Goal: Task Accomplishment & Management: Complete application form

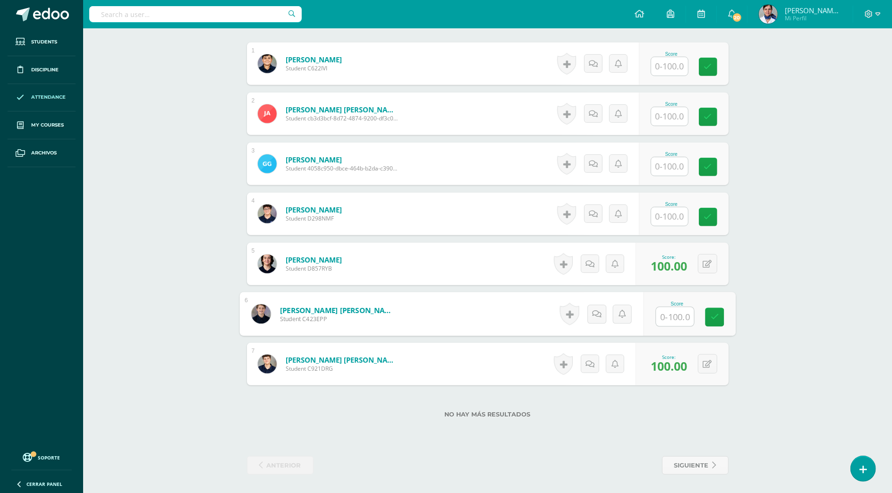
scroll to position [295, 0]
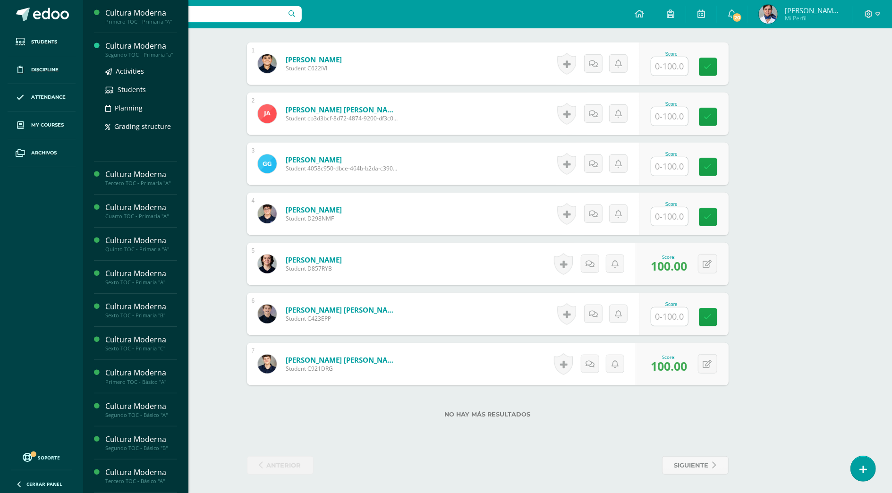
click at [118, 43] on div "Cultura Moderna" at bounding box center [141, 46] width 72 height 11
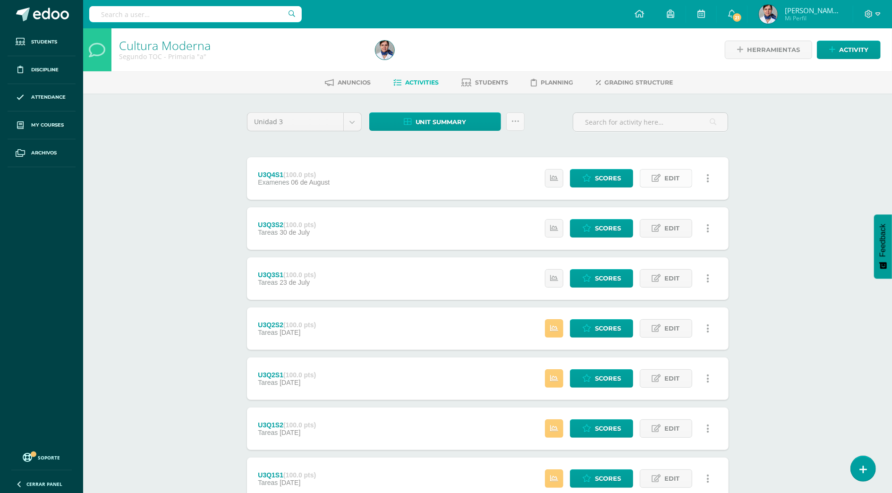
click at [672, 179] on span "Edit" at bounding box center [672, 178] width 15 height 17
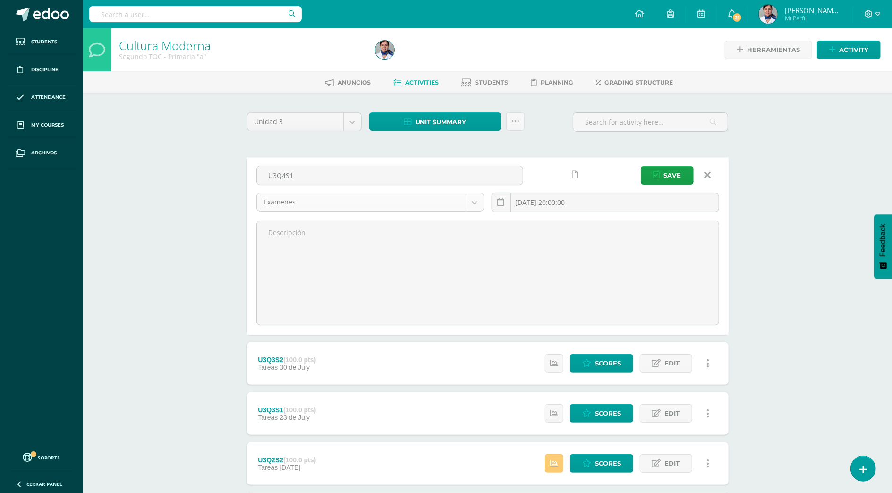
click at [475, 198] on body "Students Discipline Attendance My courses Archivos Soporte Help Reportar un pro…" at bounding box center [446, 349] width 892 height 698
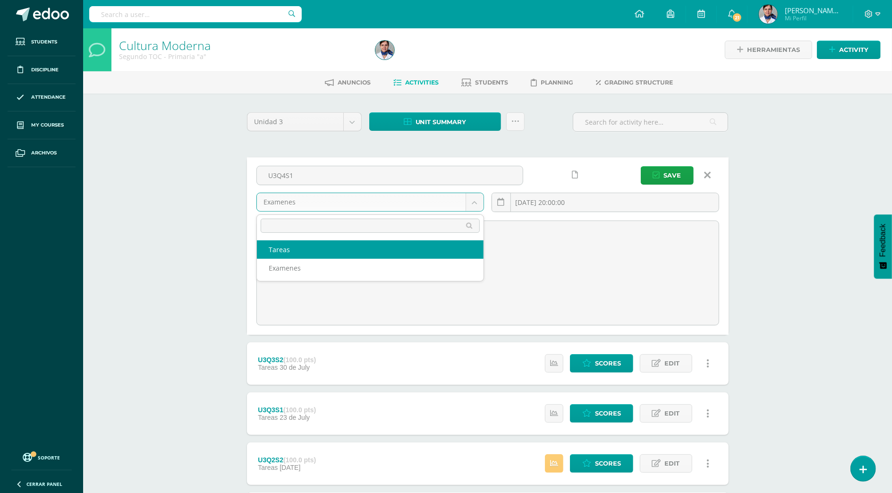
select select "130133"
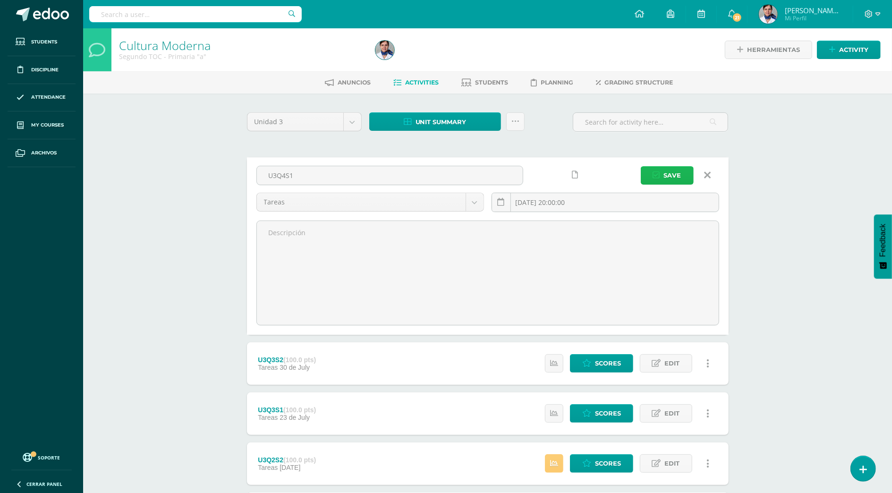
click at [680, 176] on span "Save" at bounding box center [672, 175] width 17 height 17
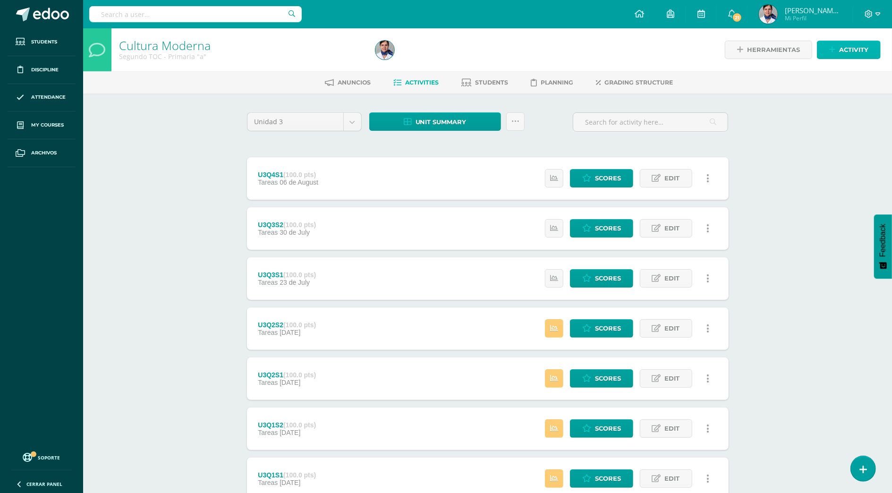
click at [864, 48] on span "Activity" at bounding box center [853, 49] width 29 height 17
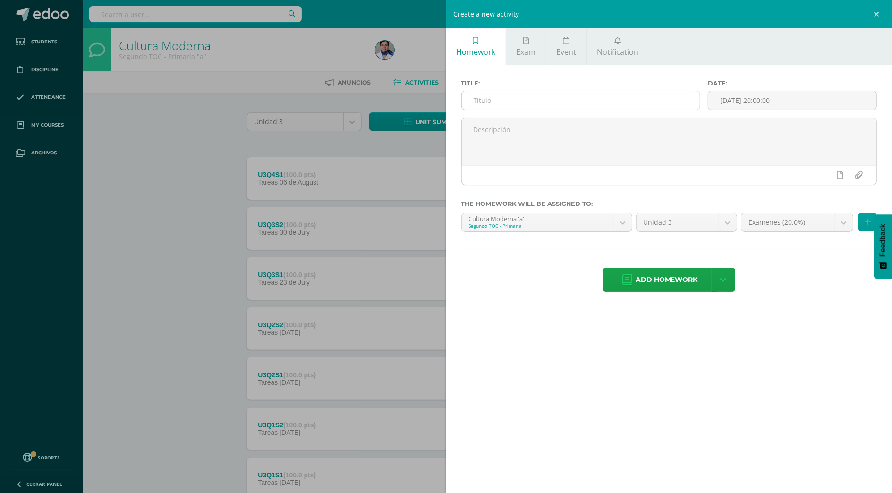
click at [505, 101] on input "text" at bounding box center [581, 100] width 238 height 18
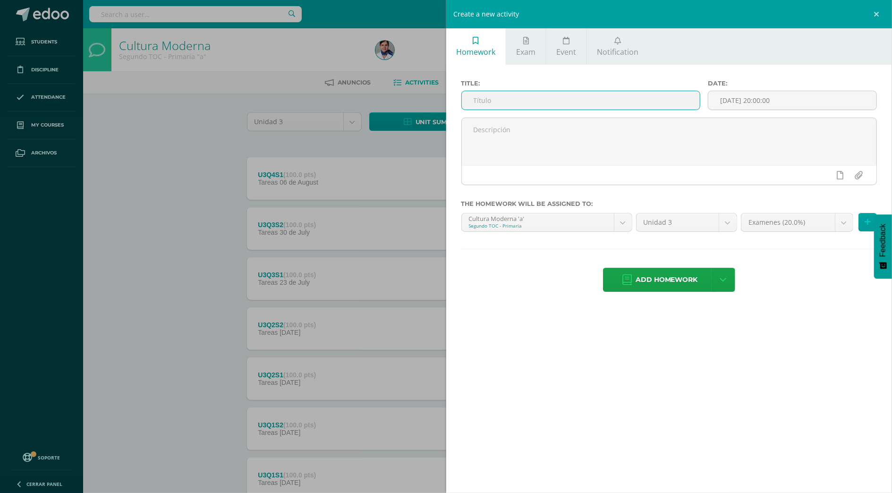
type input "U3Q4S1"
click at [648, 287] on span "Add homework" at bounding box center [667, 279] width 62 height 23
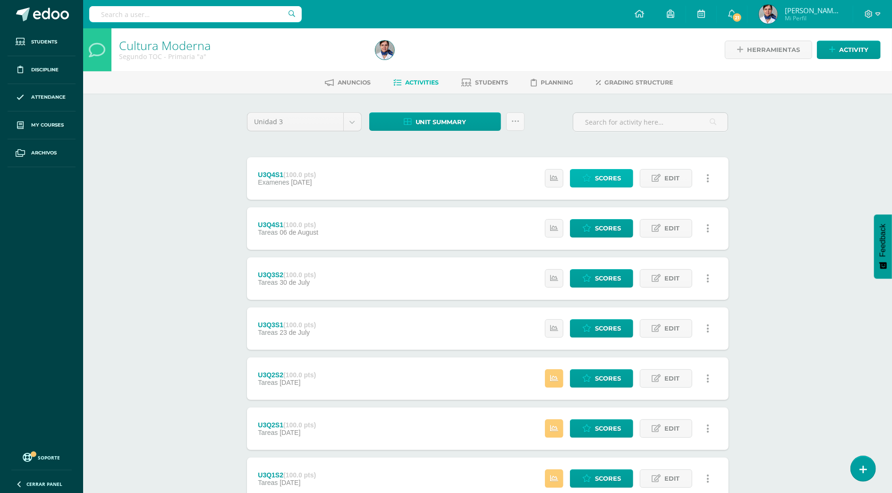
click at [613, 178] on span "Scores" at bounding box center [608, 178] width 26 height 17
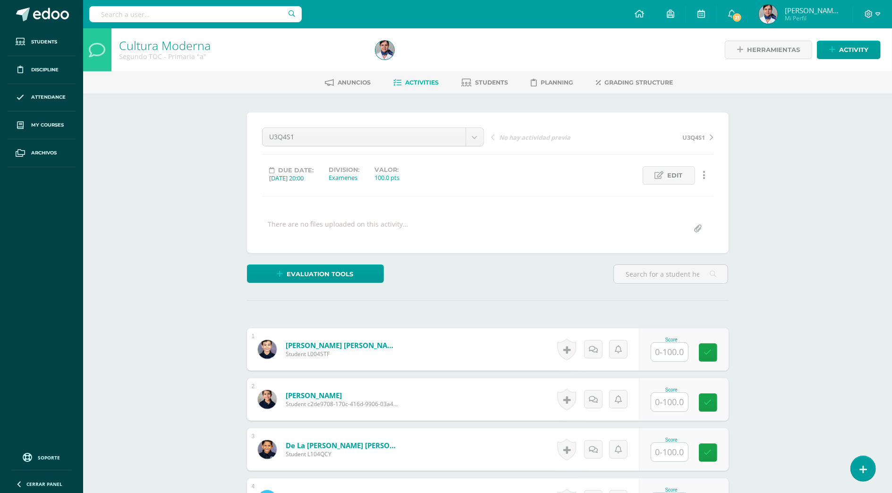
scroll to position [0, 0]
click at [676, 175] on span "Edit" at bounding box center [675, 174] width 15 height 17
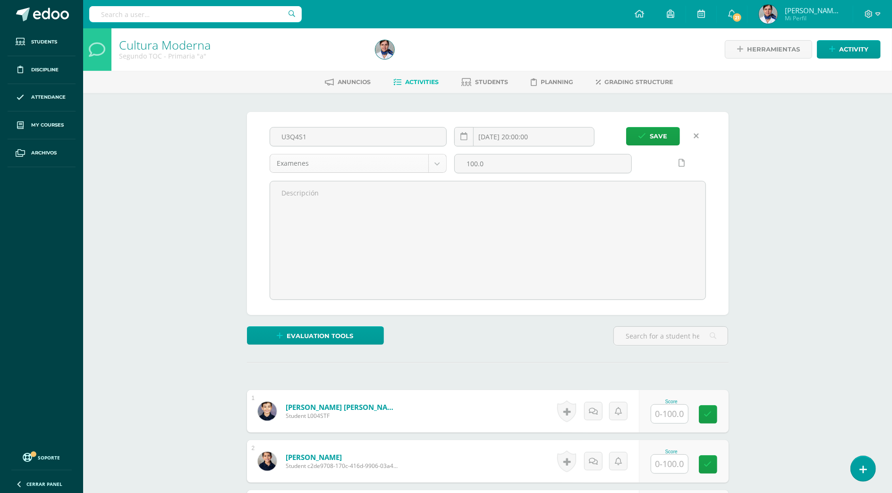
click at [439, 161] on body "Students Discipline Attendance My courses Archivos Soporte Help Reportar un pro…" at bounding box center [446, 446] width 892 height 892
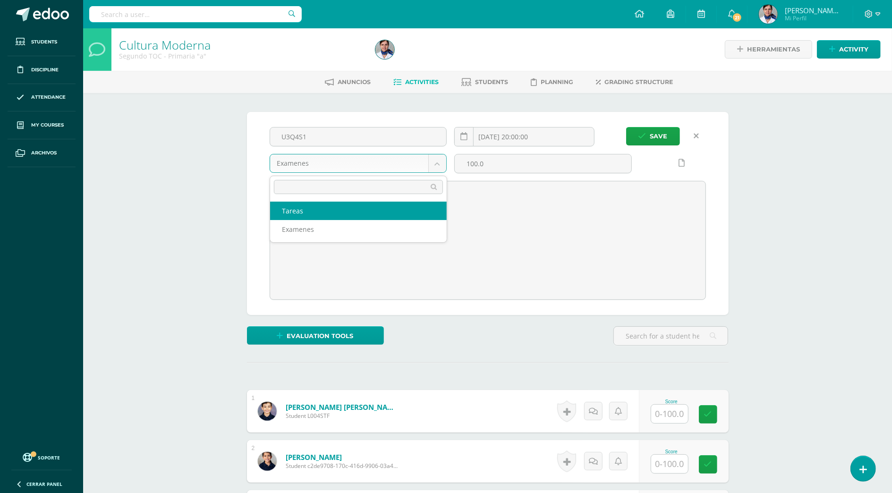
select select "130133"
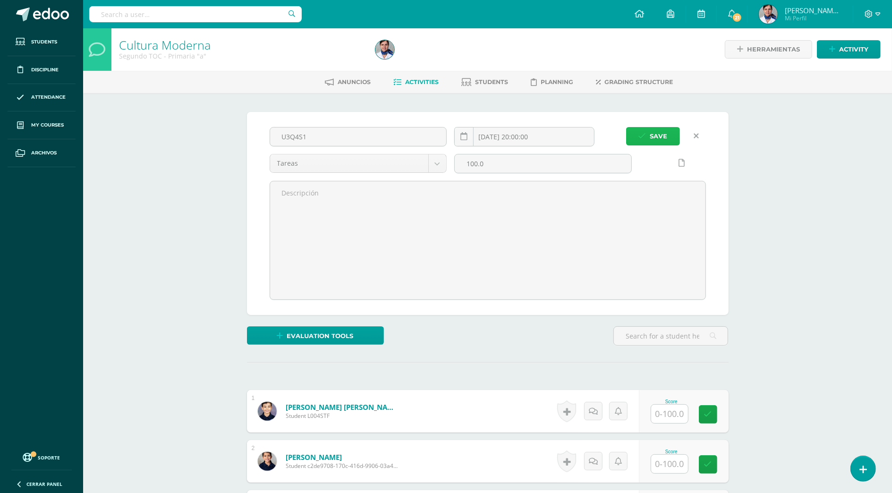
click at [673, 133] on button "Save" at bounding box center [653, 136] width 54 height 18
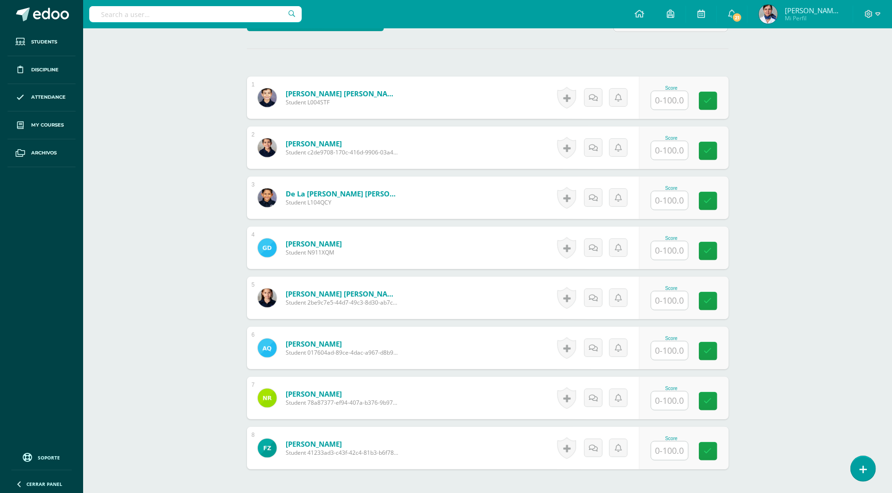
scroll to position [252, 0]
click at [668, 101] on input "text" at bounding box center [675, 100] width 38 height 19
click at [671, 253] on input "text" at bounding box center [669, 250] width 37 height 18
type input "90"
click at [668, 150] on input "text" at bounding box center [669, 150] width 37 height 18
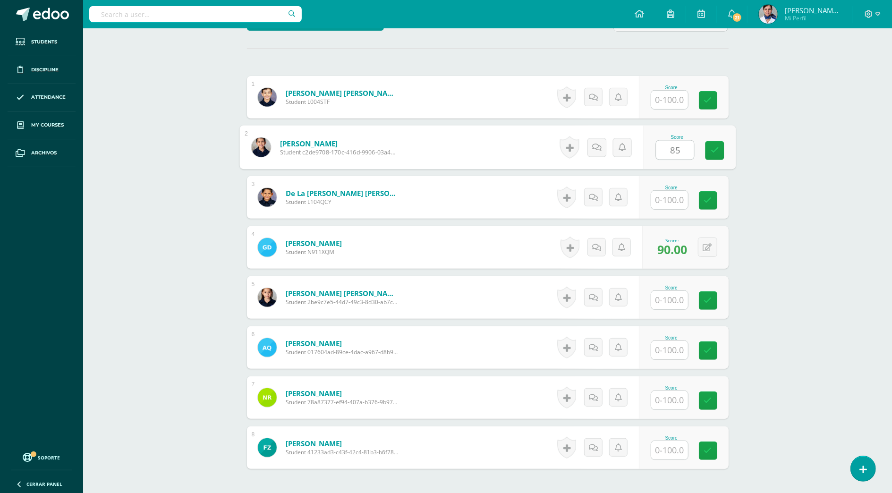
type input "85"
click at [670, 289] on div "Score" at bounding box center [672, 287] width 42 height 5
click at [673, 96] on input "text" at bounding box center [669, 100] width 37 height 18
type input "100"
click at [675, 395] on input "text" at bounding box center [669, 400] width 37 height 18
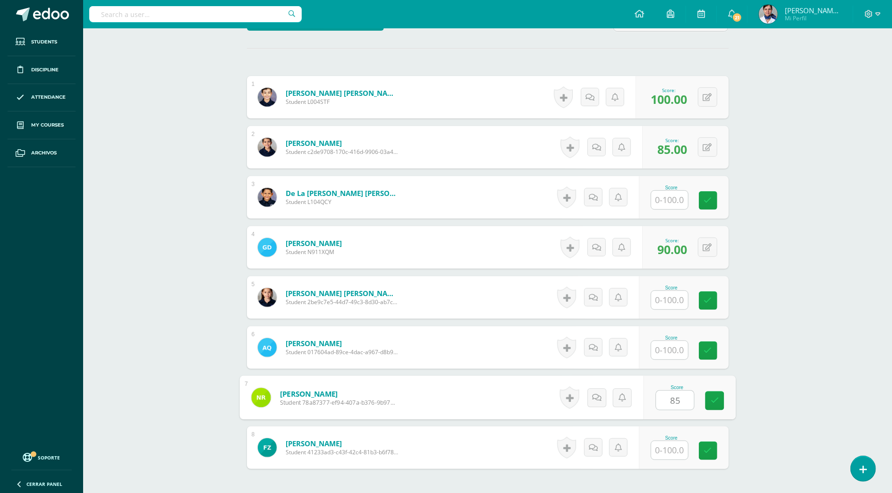
type input "85"
type input "100"
click at [678, 297] on input "text" at bounding box center [669, 300] width 37 height 18
type input "100"
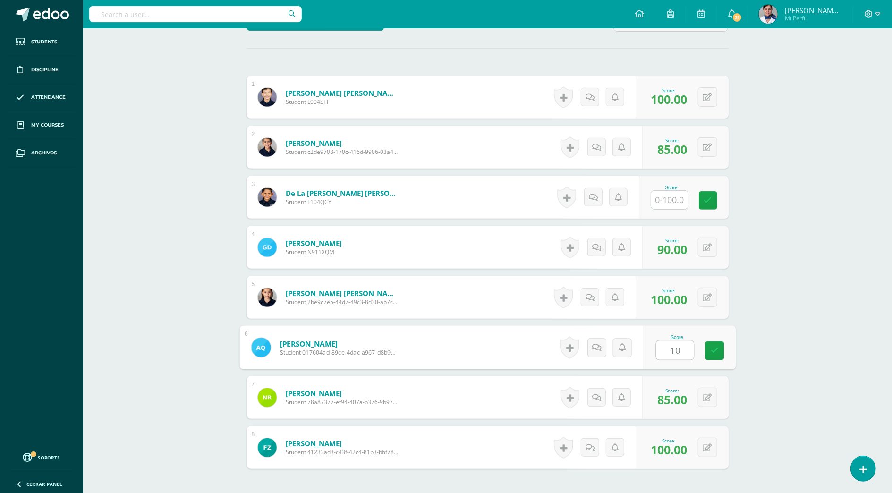
type input "100"
click at [677, 204] on input "text" at bounding box center [675, 200] width 38 height 19
type input "100"
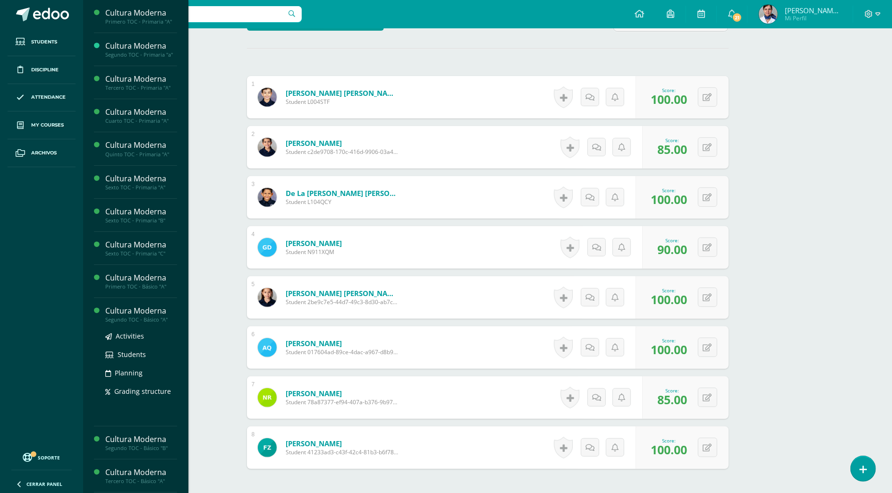
click at [120, 312] on div "Cultura Moderna" at bounding box center [141, 311] width 72 height 11
